Goal: Task Accomplishment & Management: Manage account settings

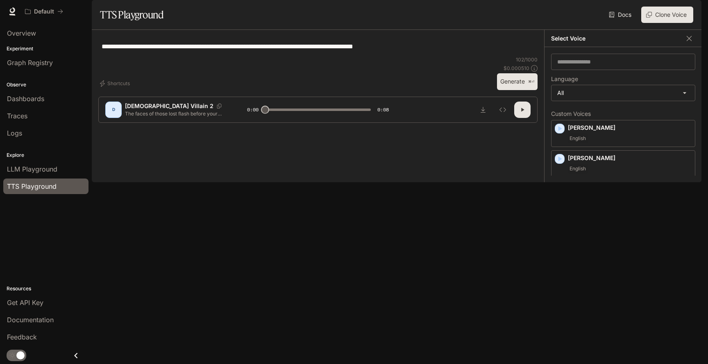
click at [686, 13] on img "button" at bounding box center [689, 11] width 11 height 11
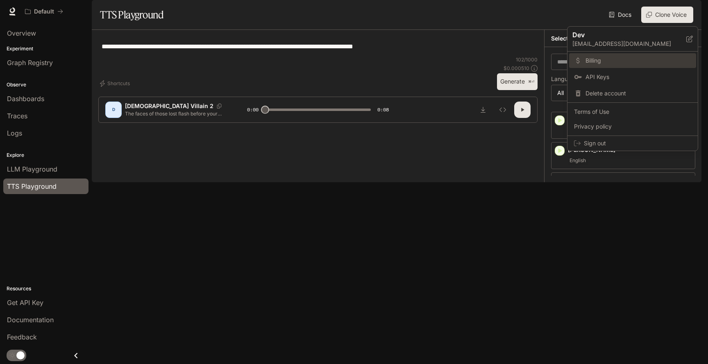
click at [596, 60] on span "Billing" at bounding box center [639, 61] width 106 height 8
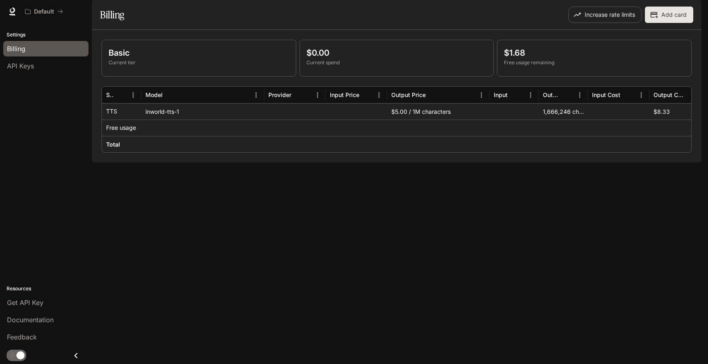
click at [663, 23] on button "Add card" at bounding box center [669, 15] width 48 height 16
click at [665, 23] on button "Add card" at bounding box center [669, 15] width 48 height 16
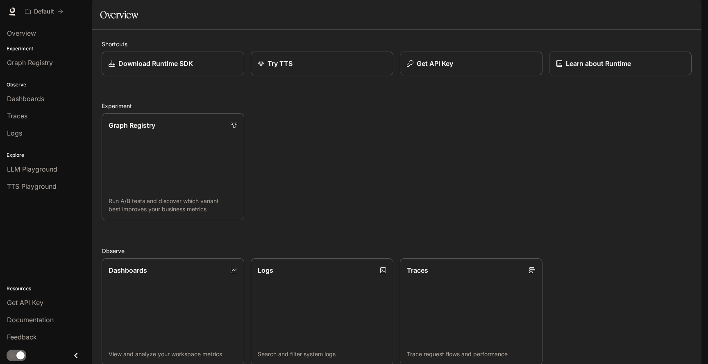
click at [690, 13] on img "button" at bounding box center [689, 11] width 11 height 11
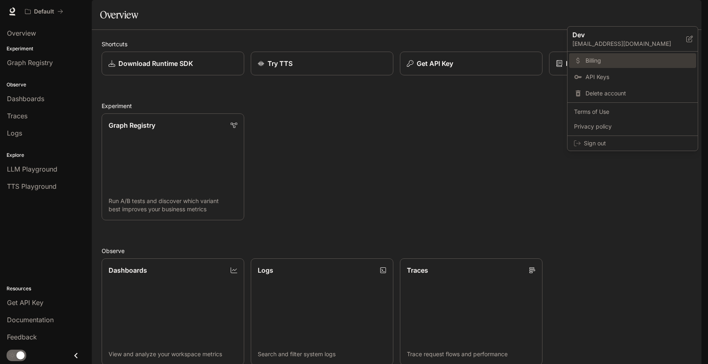
click at [603, 59] on span "Billing" at bounding box center [639, 61] width 106 height 8
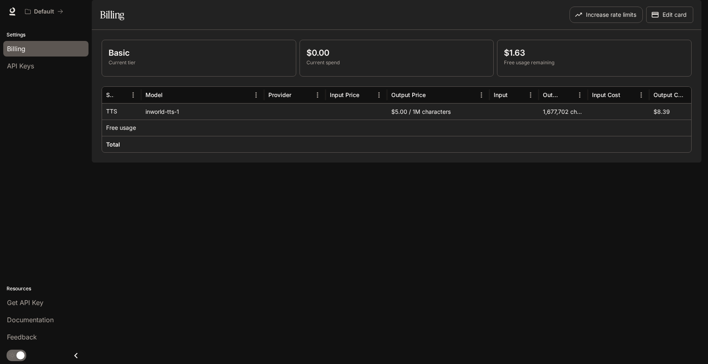
click at [615, 59] on p "$1.63" at bounding box center [594, 53] width 181 height 12
drag, startPoint x: 588, startPoint y: 119, endPoint x: 604, endPoint y: 118, distance: 16.0
click at [604, 103] on div at bounding box center [604, 95] width 4 height 16
click at [306, 66] on p "Current spend" at bounding box center [396, 62] width 181 height 7
click at [682, 23] on button "Edit card" at bounding box center [669, 15] width 47 height 16
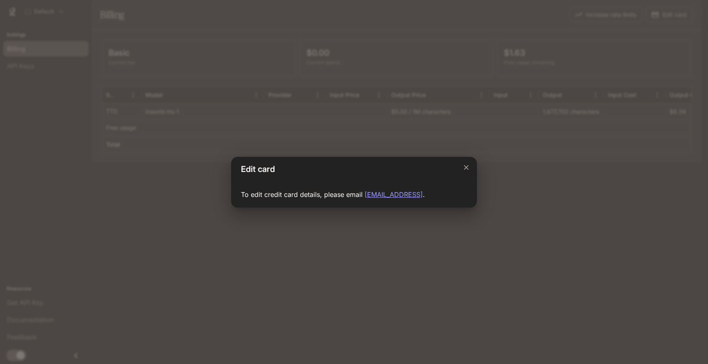
click at [401, 195] on link "support-billing@inworld.ai" at bounding box center [394, 195] width 58 height 8
click at [467, 166] on icon "Close dialog" at bounding box center [466, 167] width 5 height 5
